Goal: Task Accomplishment & Management: Manage account settings

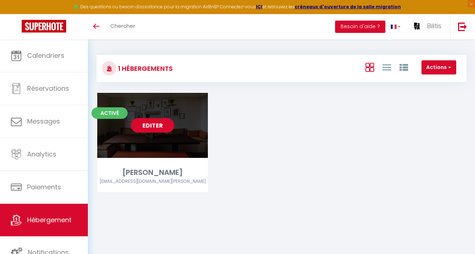
click at [145, 123] on link "Editer" at bounding box center [152, 125] width 43 height 14
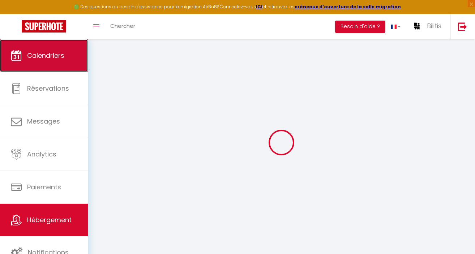
click at [48, 43] on link "Calendriers" at bounding box center [44, 55] width 88 height 33
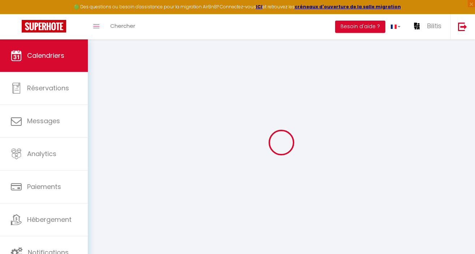
select select
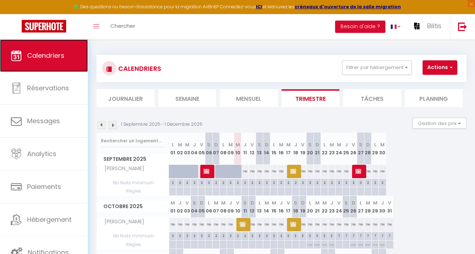
click at [49, 50] on link "Calendriers" at bounding box center [44, 55] width 88 height 33
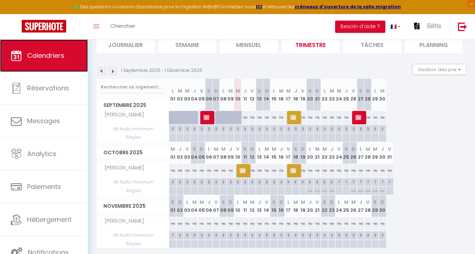
scroll to position [78, 0]
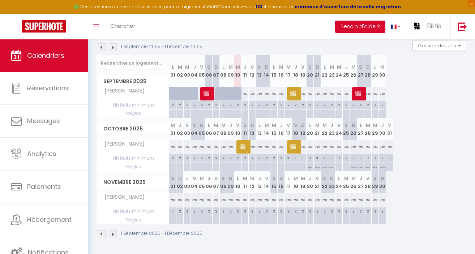
click at [209, 145] on div "750" at bounding box center [208, 146] width 7 height 13
type input "750"
select select "1"
type input "Lun 06 Octobre 2025"
type input "[DATE] Octobre 2025"
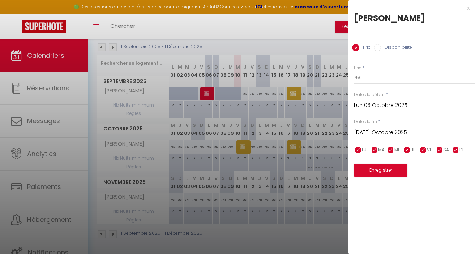
click at [375, 46] on input "Disponibilité" at bounding box center [377, 47] width 7 height 7
radio input "true"
radio input "false"
click at [365, 107] on input "Lun 06 Octobre 2025" at bounding box center [414, 106] width 121 height 9
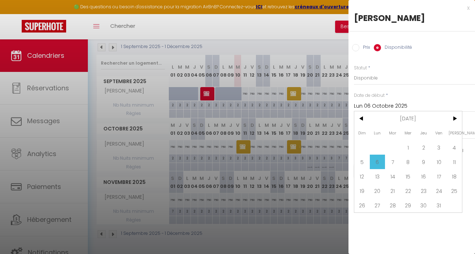
click at [377, 162] on span "6" at bounding box center [378, 162] width 16 height 14
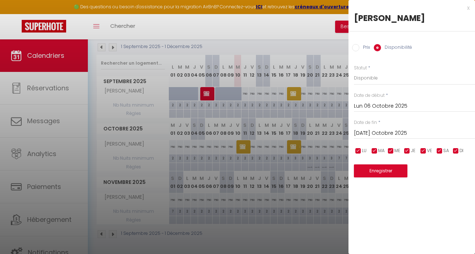
click at [375, 133] on input "[DATE] Octobre 2025" at bounding box center [414, 133] width 121 height 9
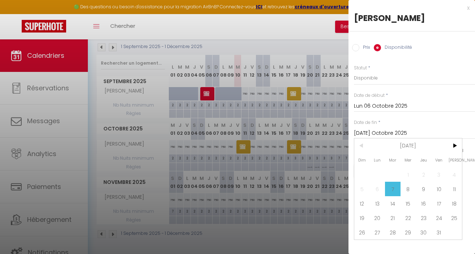
click at [394, 189] on span "7" at bounding box center [393, 189] width 16 height 14
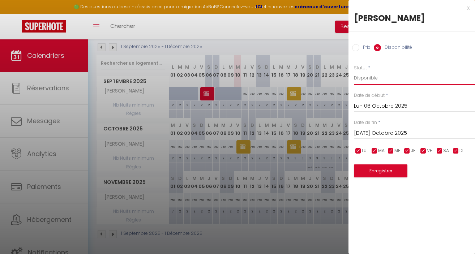
click at [368, 78] on select "Disponible Indisponible" at bounding box center [414, 78] width 121 height 14
select select "0"
click at [378, 172] on button "Enregistrer" at bounding box center [380, 170] width 53 height 13
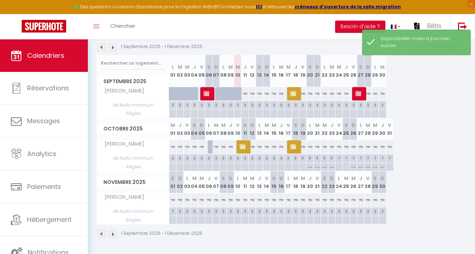
click at [203, 149] on div "750" at bounding box center [201, 146] width 7 height 13
select select "1"
type input "Dim 05 Octobre 2025"
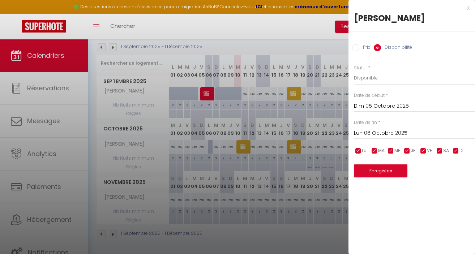
click at [376, 105] on input "Dim 05 Octobre 2025" at bounding box center [414, 106] width 121 height 9
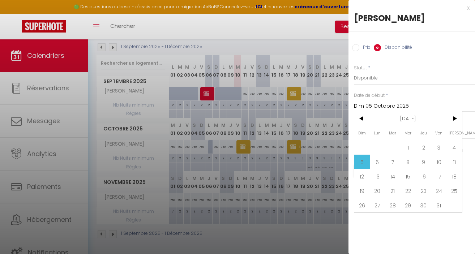
click at [363, 161] on span "5" at bounding box center [362, 162] width 16 height 14
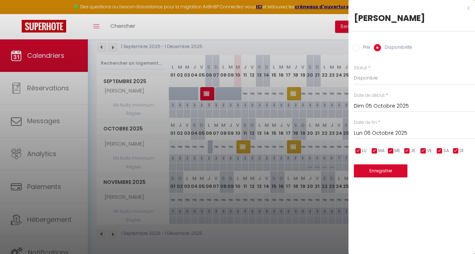
click at [377, 131] on input "Lun 06 Octobre 2025" at bounding box center [414, 133] width 121 height 9
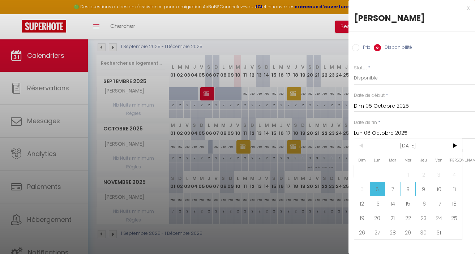
click at [403, 188] on span "8" at bounding box center [408, 189] width 16 height 14
type input "Mer 08 Octobre 2025"
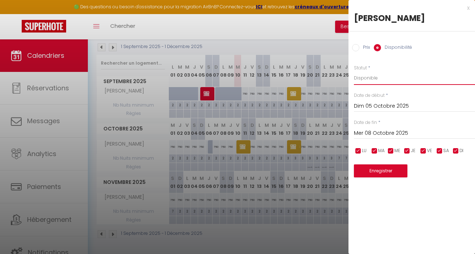
click at [376, 79] on select "Disponible Indisponible" at bounding box center [414, 78] width 121 height 14
select select "0"
click at [378, 173] on button "Enregistrer" at bounding box center [380, 170] width 53 height 13
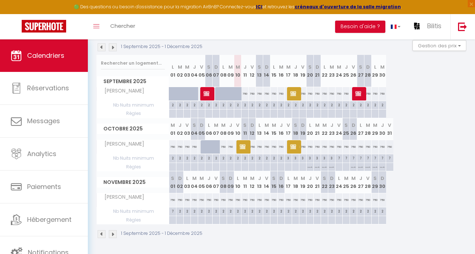
click at [210, 146] on div at bounding box center [211, 151] width 7 height 14
select select "1"
type input "Lun 06 Octobre 2025"
type input "[DATE] Octobre 2025"
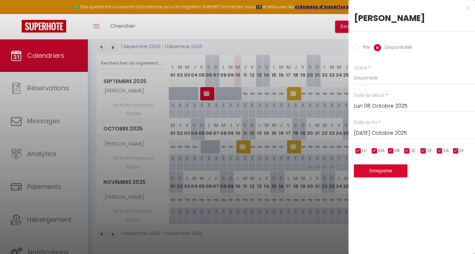
click at [468, 8] on div "x" at bounding box center [408, 8] width 121 height 9
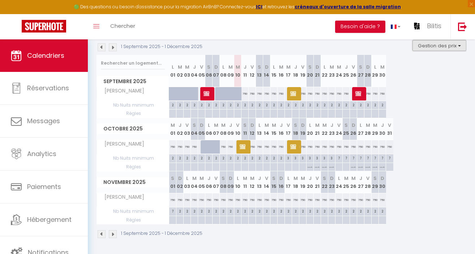
click at [434, 46] on button "Gestion des prix" at bounding box center [439, 45] width 54 height 11
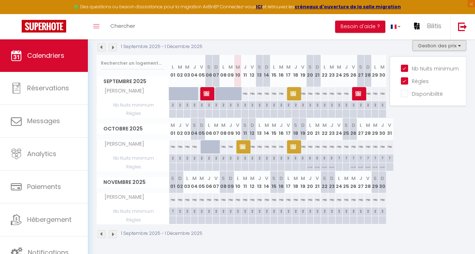
click at [374, 45] on div "1 Septembre 2025 - 1 Décembre 2025 Gestion des prix Nb Nuits minimum Règles Dis…" at bounding box center [281, 47] width 370 height 15
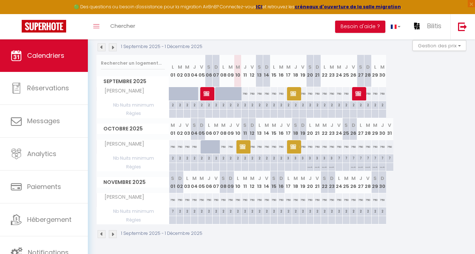
click at [209, 146] on div at bounding box center [211, 151] width 7 height 14
select select "1"
type input "Lun 06 Octobre 2025"
type input "[DATE] Octobre 2025"
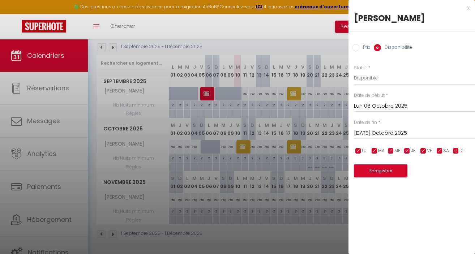
click at [469, 8] on div "x" at bounding box center [408, 8] width 121 height 9
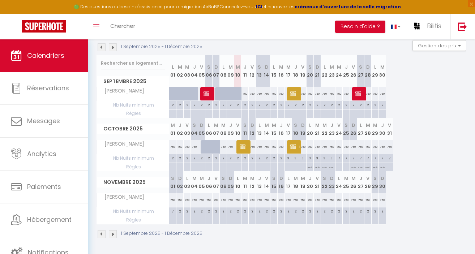
click at [260, 147] on div "750" at bounding box center [259, 146] width 7 height 13
select select "1"
type input "Lun 13 Octobre 2025"
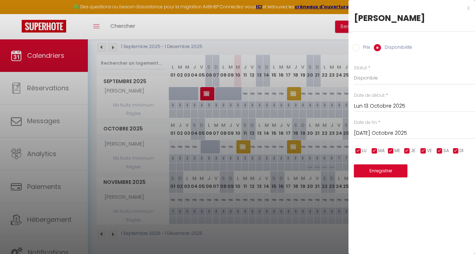
click at [363, 105] on input "Lun 13 Octobre 2025" at bounding box center [414, 106] width 121 height 9
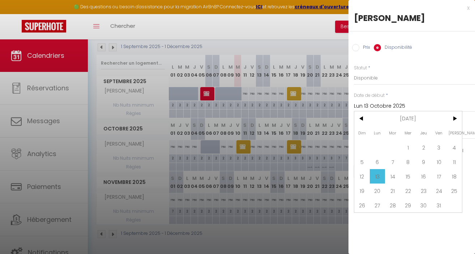
click at [379, 175] on span "13" at bounding box center [378, 176] width 16 height 14
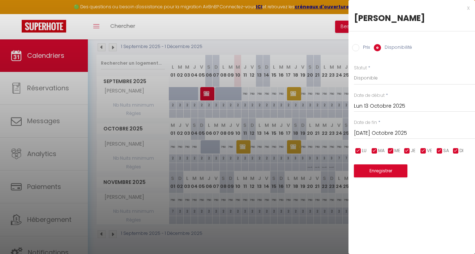
click at [381, 135] on input "[DATE] Octobre 2025" at bounding box center [414, 133] width 121 height 9
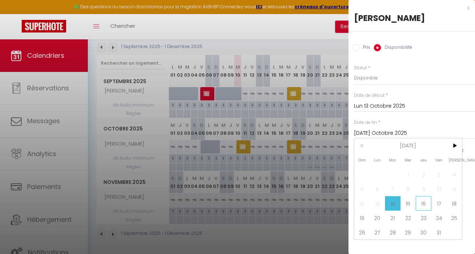
click at [424, 205] on span "16" at bounding box center [423, 203] width 16 height 14
type input "Jeu 16 Octobre 2025"
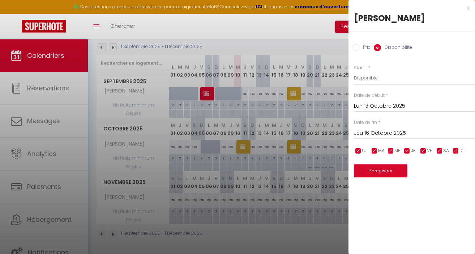
click at [382, 106] on input "Lun 13 Octobre 2025" at bounding box center [414, 106] width 121 height 9
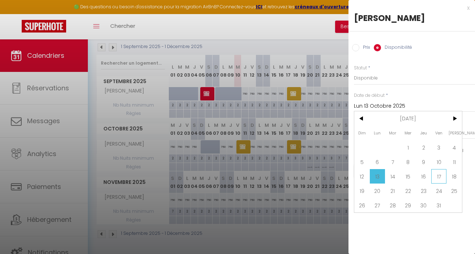
click at [433, 176] on span "17" at bounding box center [439, 176] width 16 height 14
type input "Ven 17 Octobre 2025"
type input "[PERSON_NAME] 18 Octobre 2025"
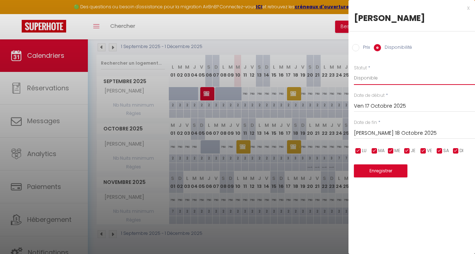
click at [364, 77] on select "Disponible Indisponible" at bounding box center [414, 78] width 121 height 14
select select "0"
click at [375, 170] on button "Enregistrer" at bounding box center [380, 170] width 53 height 13
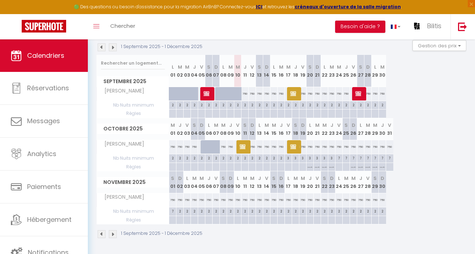
click at [260, 150] on div "750" at bounding box center [259, 146] width 7 height 13
select select "1"
type input "Lun 13 Octobre 2025"
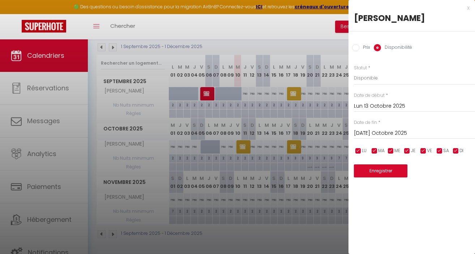
click at [361, 107] on input "Lun 13 Octobre 2025" at bounding box center [414, 106] width 121 height 9
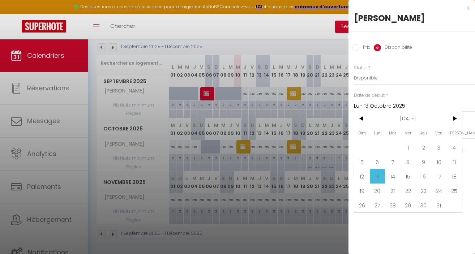
click at [374, 177] on span "13" at bounding box center [378, 176] width 16 height 14
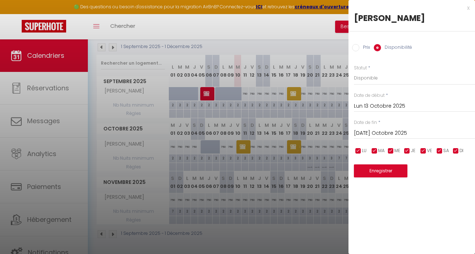
click at [378, 134] on input "[DATE] Octobre 2025" at bounding box center [414, 133] width 121 height 9
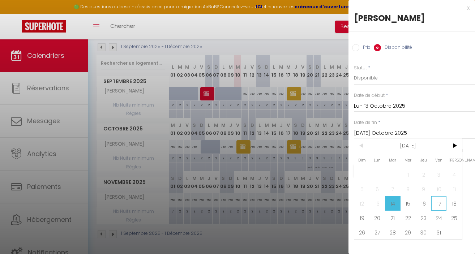
click at [440, 203] on span "17" at bounding box center [439, 203] width 16 height 14
type input "Ven 17 Octobre 2025"
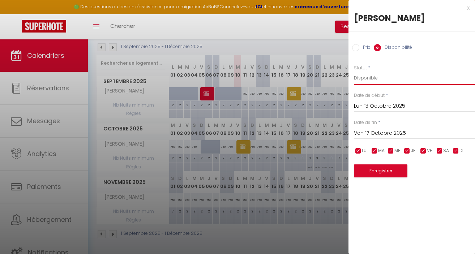
click at [366, 80] on select "Disponible Indisponible" at bounding box center [414, 78] width 121 height 14
select select "0"
click at [380, 176] on button "Enregistrer" at bounding box center [380, 170] width 53 height 13
